Goal: Transaction & Acquisition: Book appointment/travel/reservation

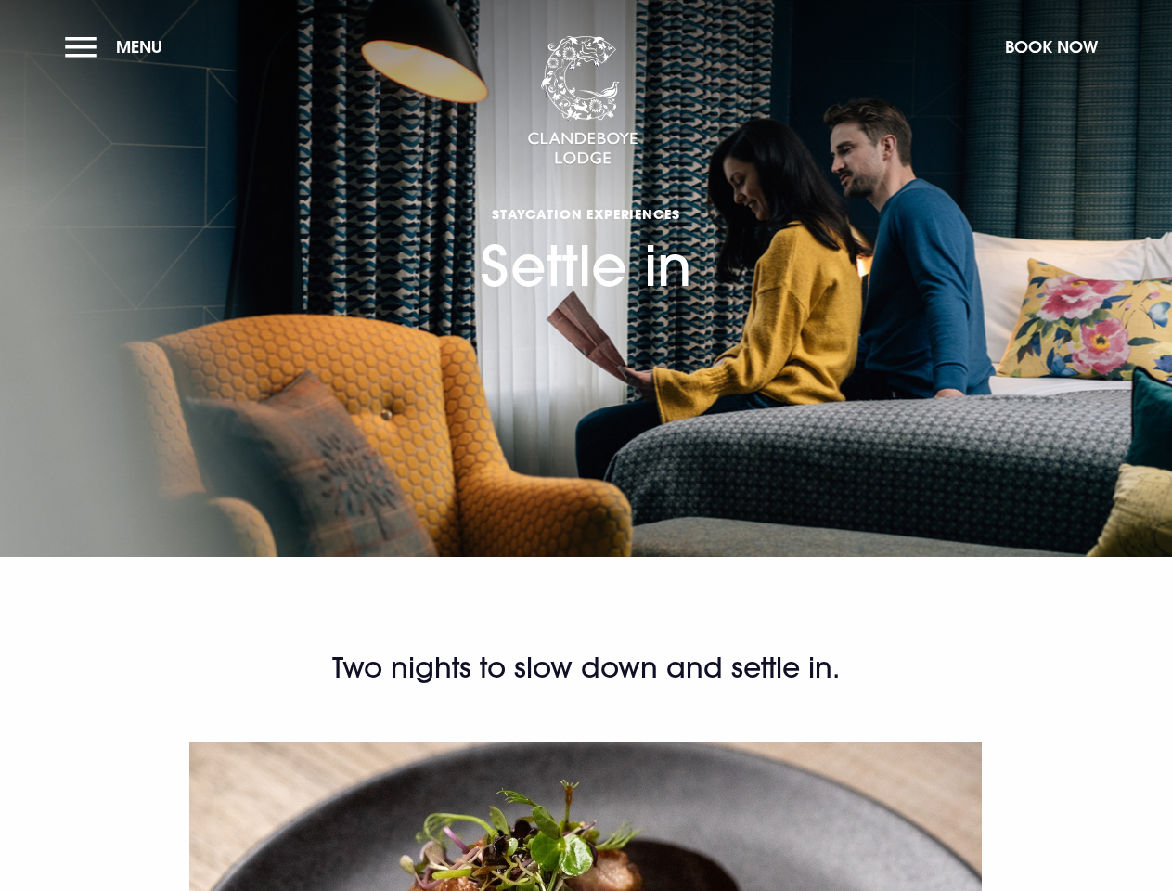
click at [586, 446] on section "Staycation Experiences Settle in" at bounding box center [586, 278] width 1172 height 557
click at [118, 46] on span "Menu" at bounding box center [139, 46] width 46 height 21
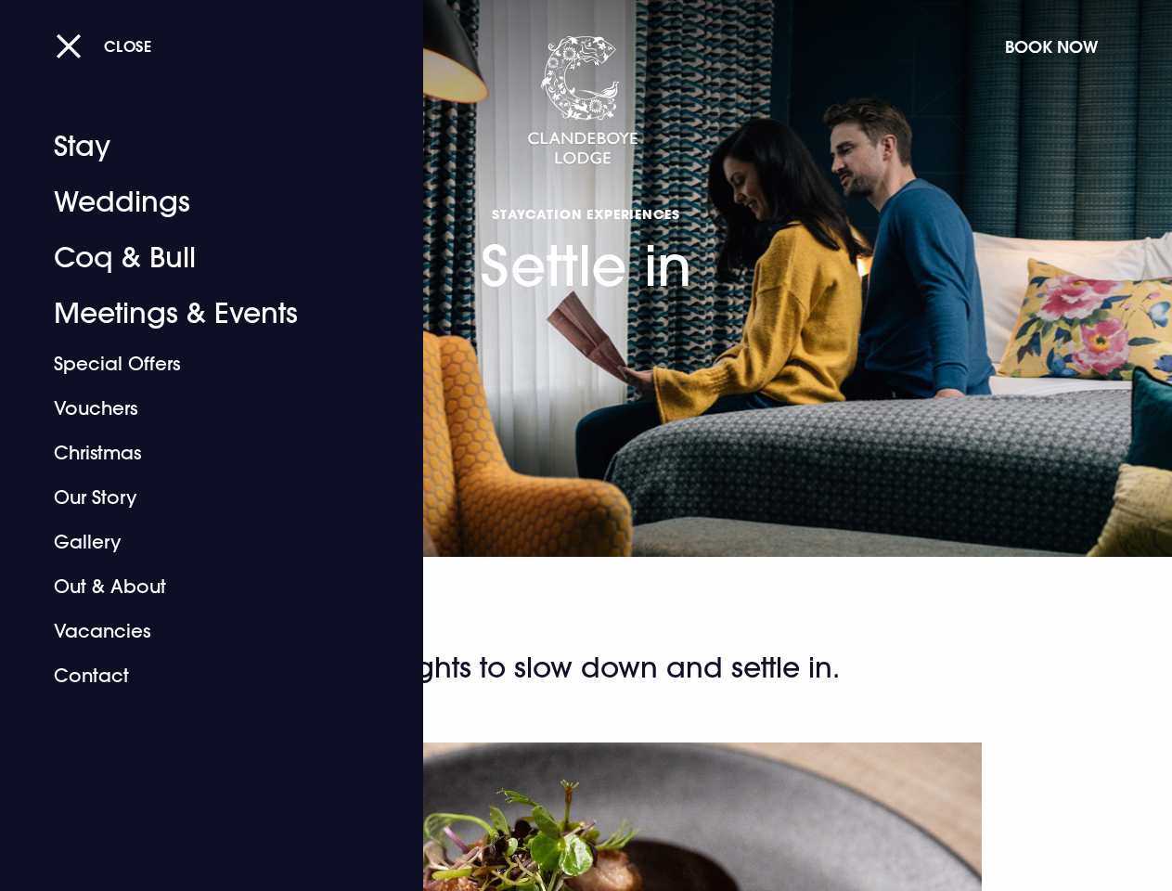
click at [1051, 46] on button "Book Now" at bounding box center [1051, 47] width 111 height 40
